Goal: Task Accomplishment & Management: Manage account settings

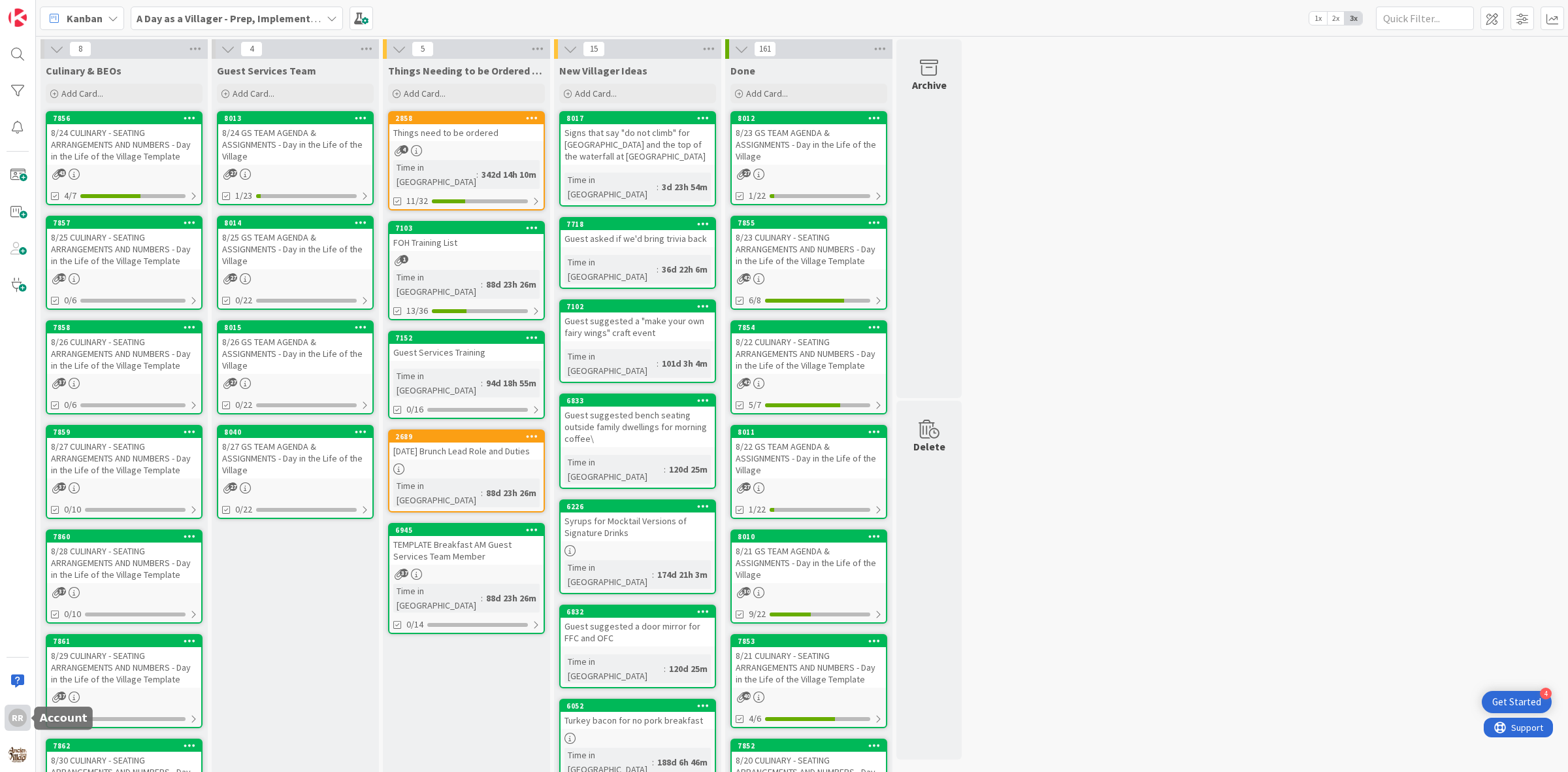
click at [24, 708] on div "RR" at bounding box center [17, 717] width 26 height 26
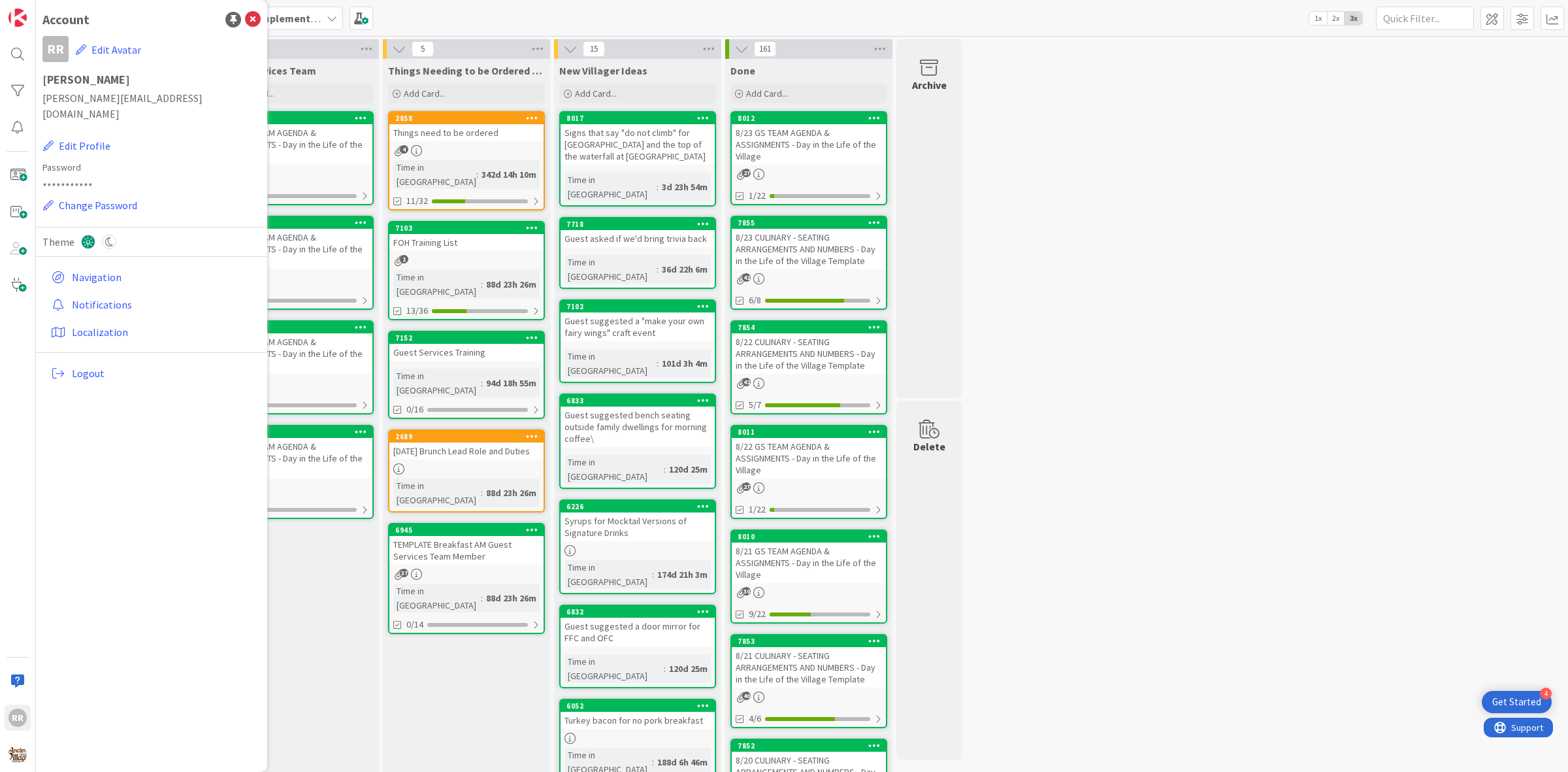
click at [72, 366] on span "Logout" at bounding box center [164, 374] width 184 height 16
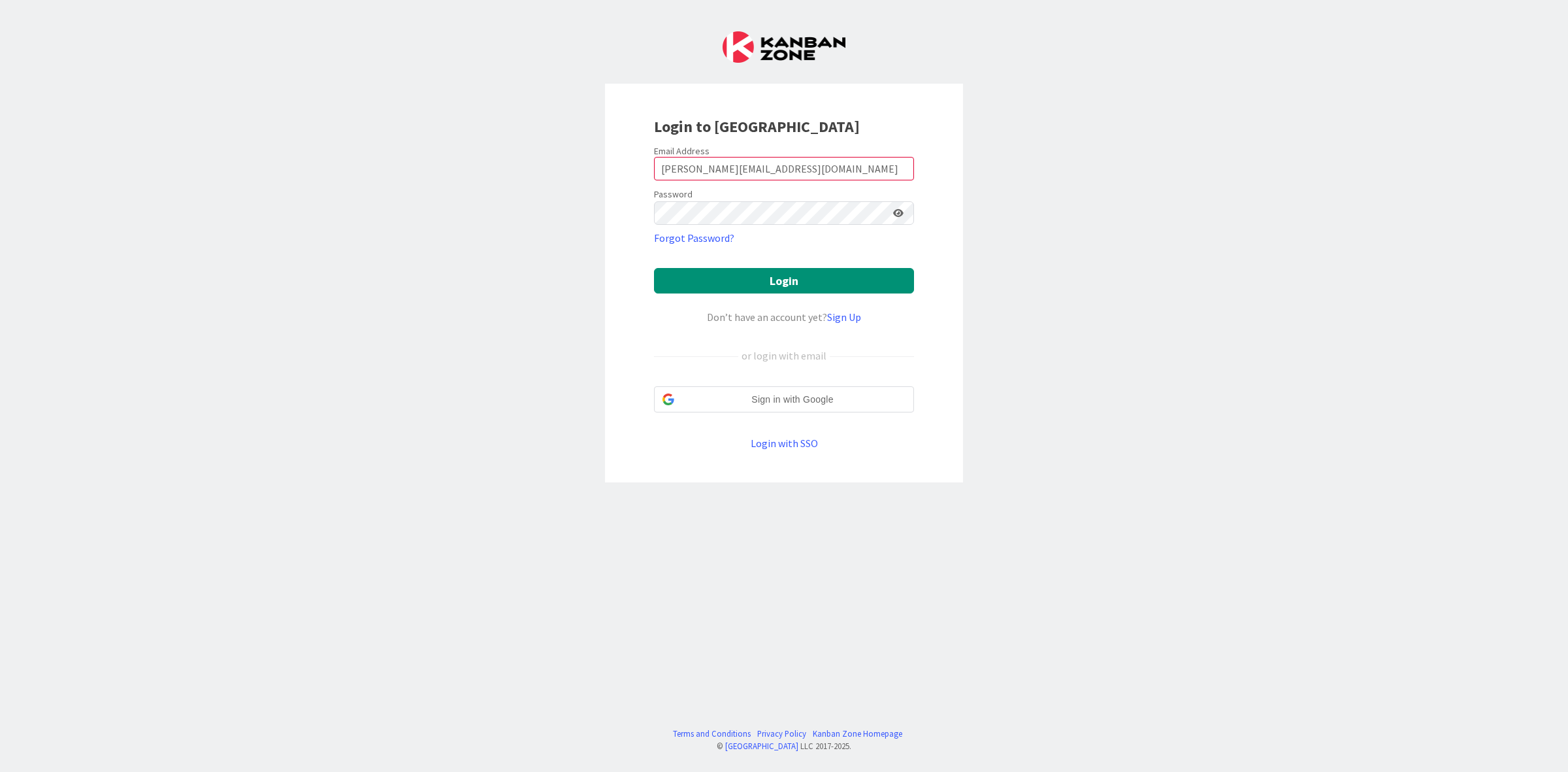
click at [713, 164] on input "[PERSON_NAME][EMAIL_ADDRESS][DOMAIN_NAME]" at bounding box center [784, 169] width 260 height 24
click at [740, 169] on input "[PERSON_NAME][EMAIL_ADDRESS][DOMAIN_NAME]" at bounding box center [784, 169] width 260 height 24
type input "[EMAIL_ADDRESS][DOMAIN_NAME]"
click at [820, 298] on form "Email Address [EMAIL_ADDRESS][DOMAIN_NAME] Password Forgot Password? Login Don’…" at bounding box center [784, 298] width 260 height 306
click at [820, 283] on button "Login" at bounding box center [784, 281] width 260 height 26
